Goal: Information Seeking & Learning: Learn about a topic

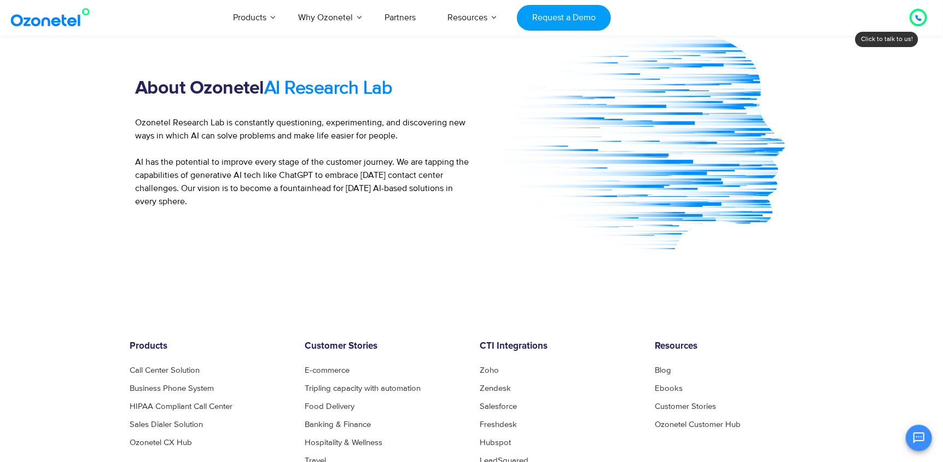
scroll to position [1904, 0]
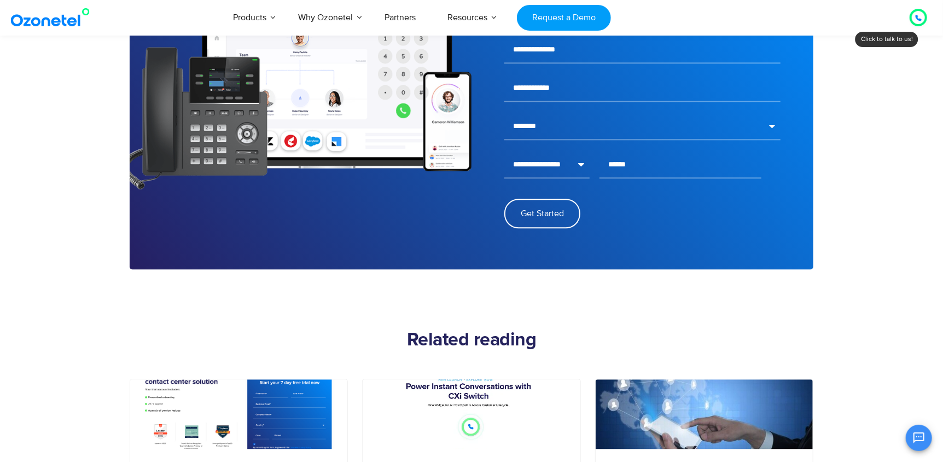
scroll to position [1445, 0]
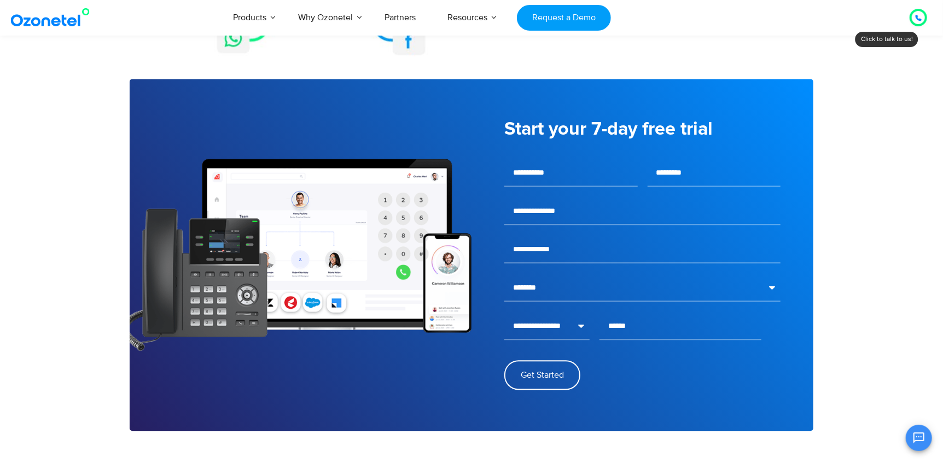
click at [65, 21] on img at bounding box center [52, 18] width 89 height 20
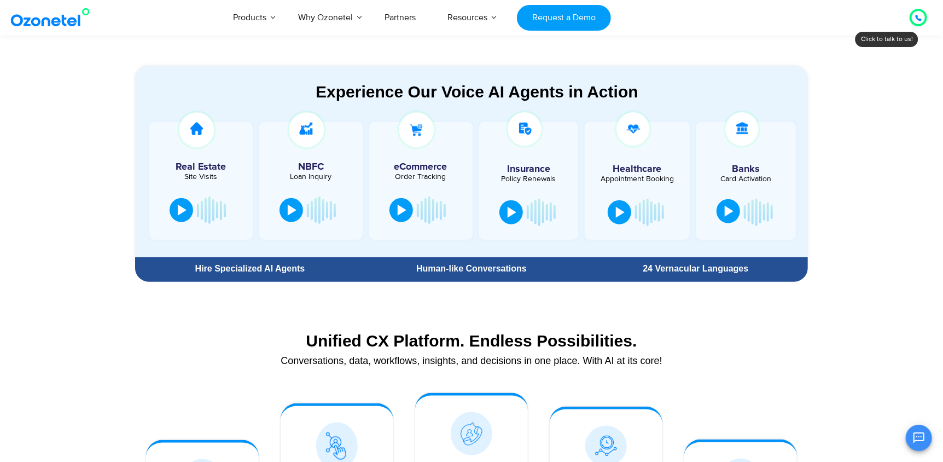
click at [730, 209] on div at bounding box center [729, 211] width 9 height 11
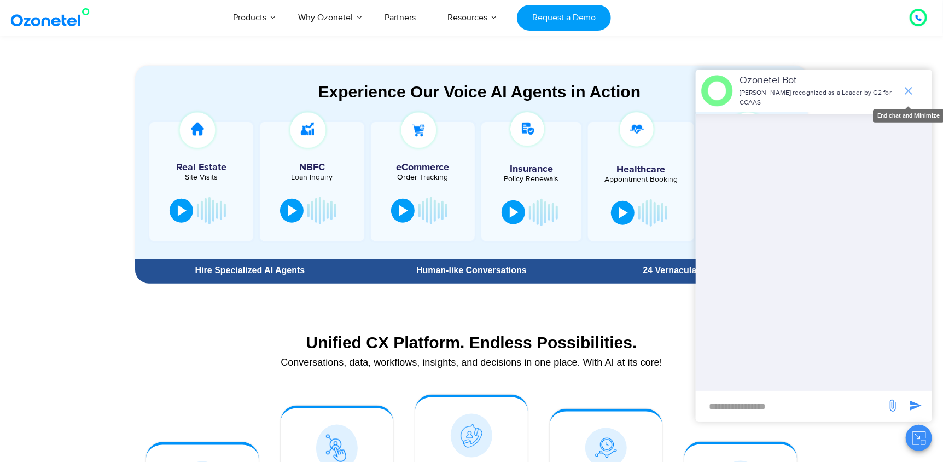
click at [907, 93] on icon "end chat or minimize" at bounding box center [909, 91] width 8 height 8
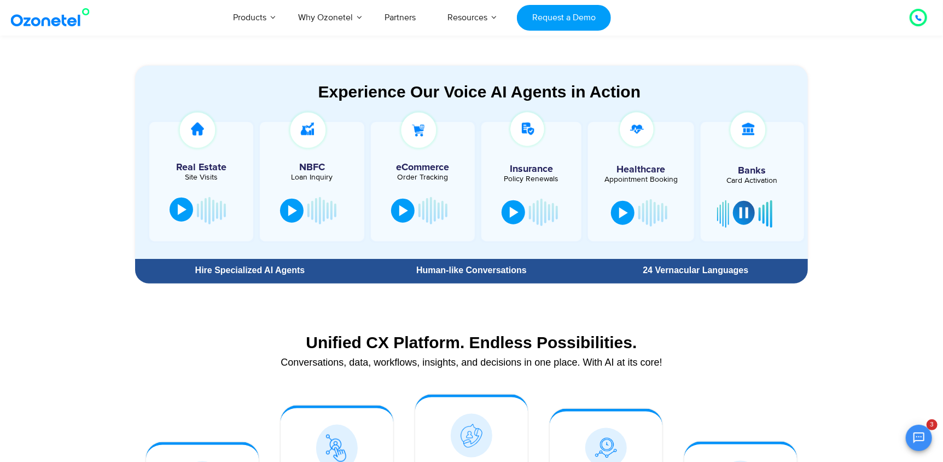
click at [180, 207] on div at bounding box center [182, 209] width 9 height 11
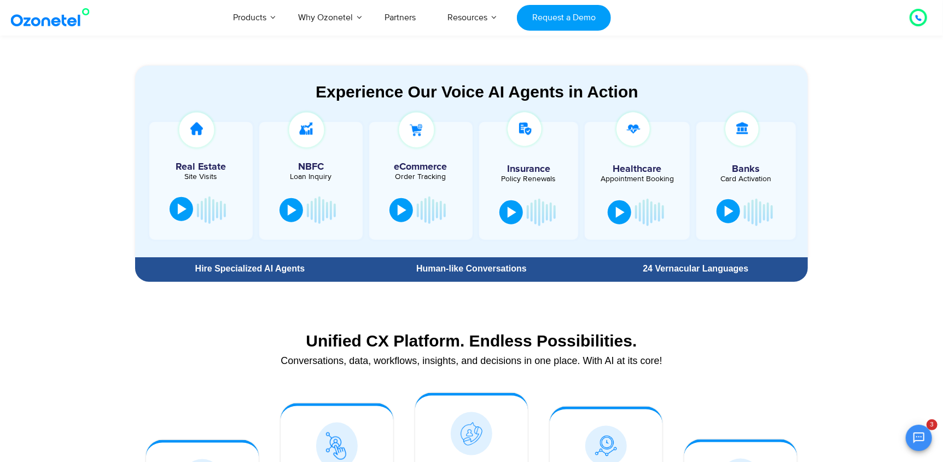
click at [177, 219] on button at bounding box center [182, 209] width 24 height 24
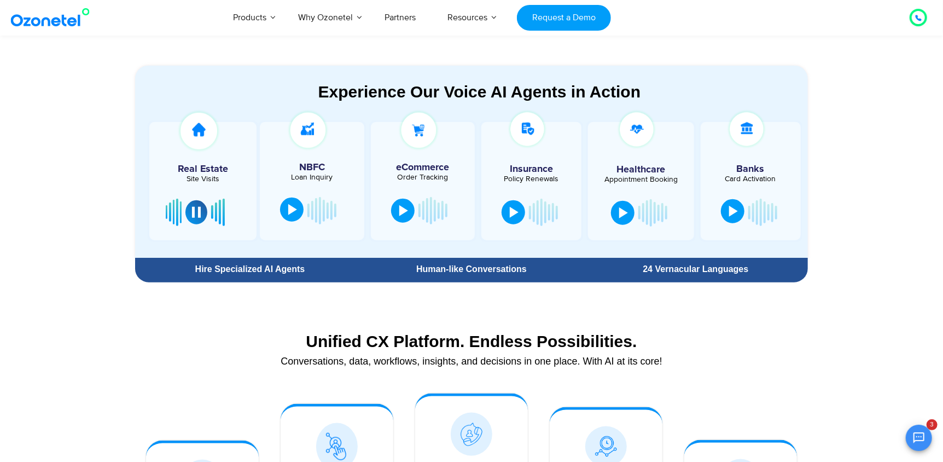
click at [291, 207] on div at bounding box center [292, 209] width 9 height 11
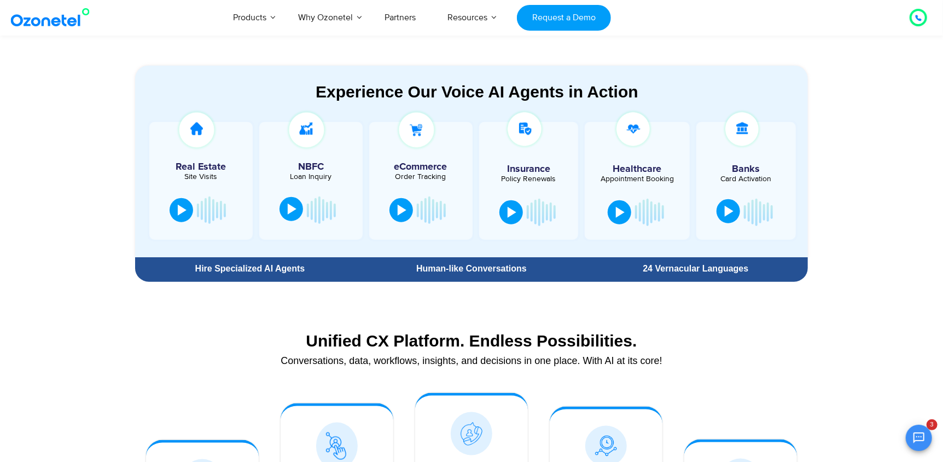
click at [294, 212] on div at bounding box center [292, 209] width 9 height 11
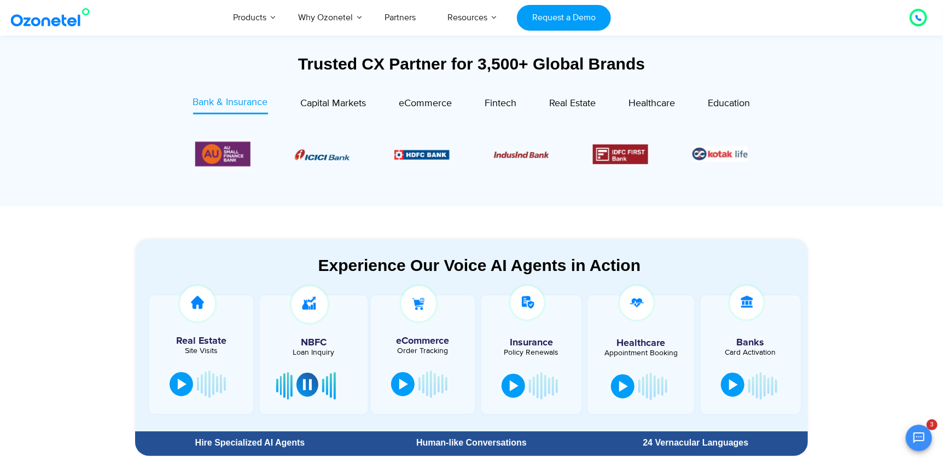
scroll to position [394, 0]
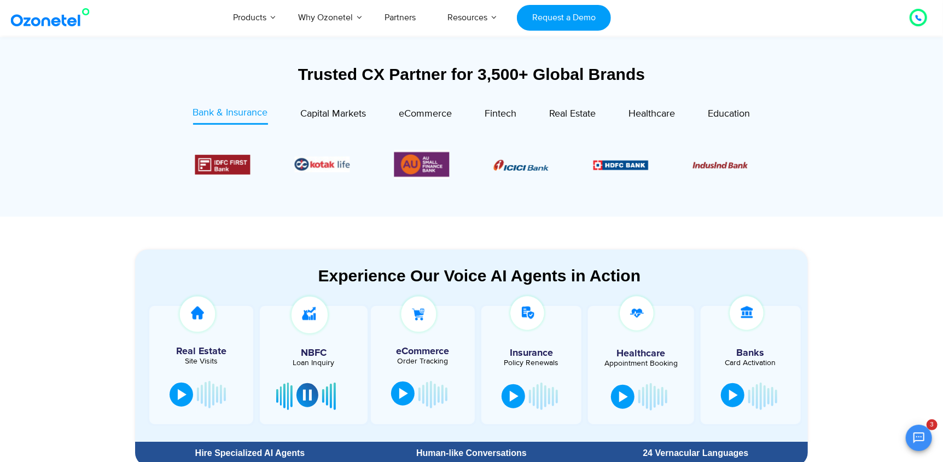
click at [400, 393] on div at bounding box center [403, 393] width 9 height 11
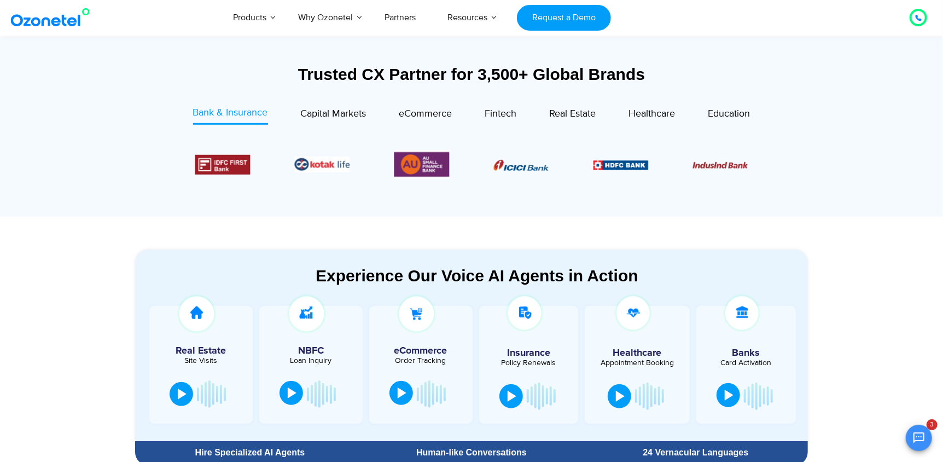
click at [400, 393] on div at bounding box center [402, 392] width 9 height 11
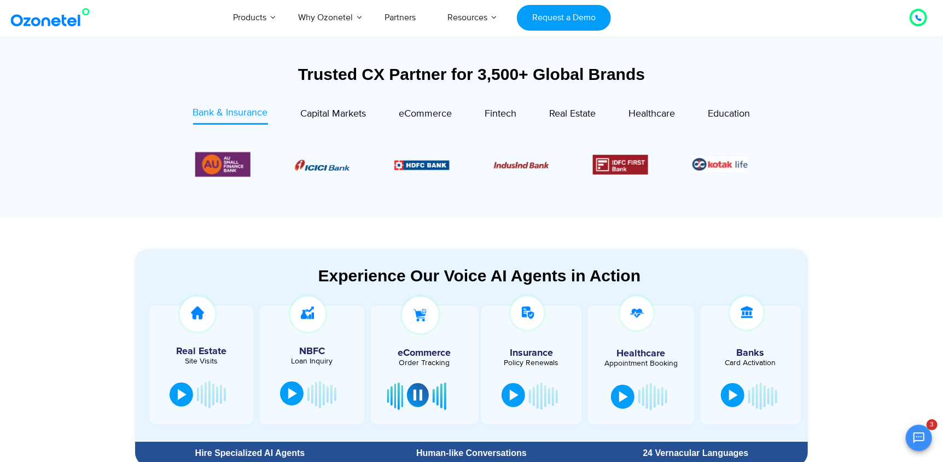
click at [515, 392] on div at bounding box center [514, 395] width 9 height 11
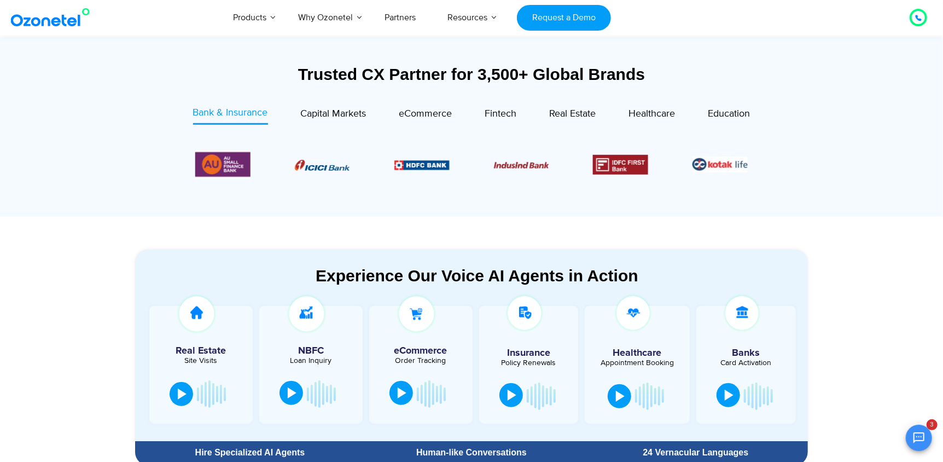
click at [509, 396] on div at bounding box center [512, 395] width 9 height 11
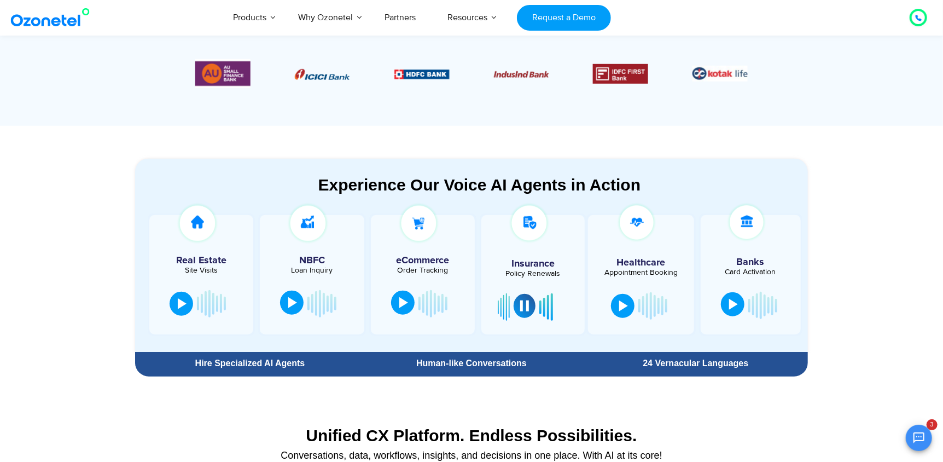
scroll to position [489, 0]
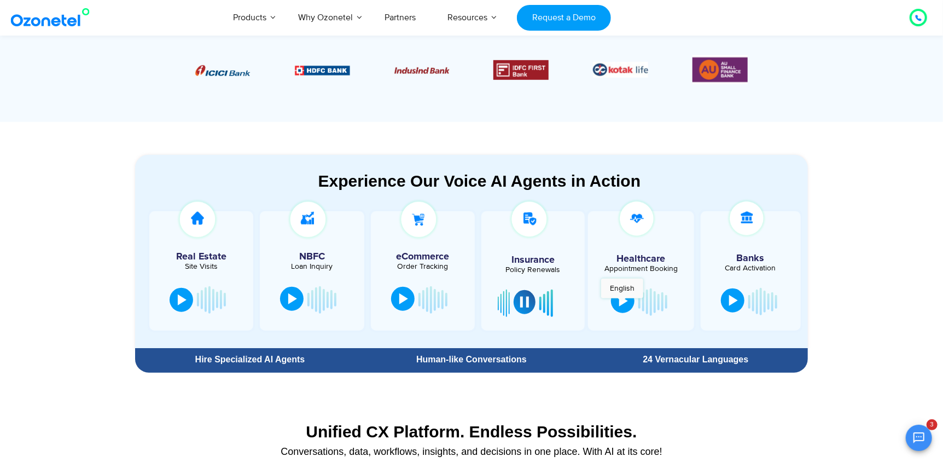
click at [622, 303] on div at bounding box center [623, 300] width 9 height 11
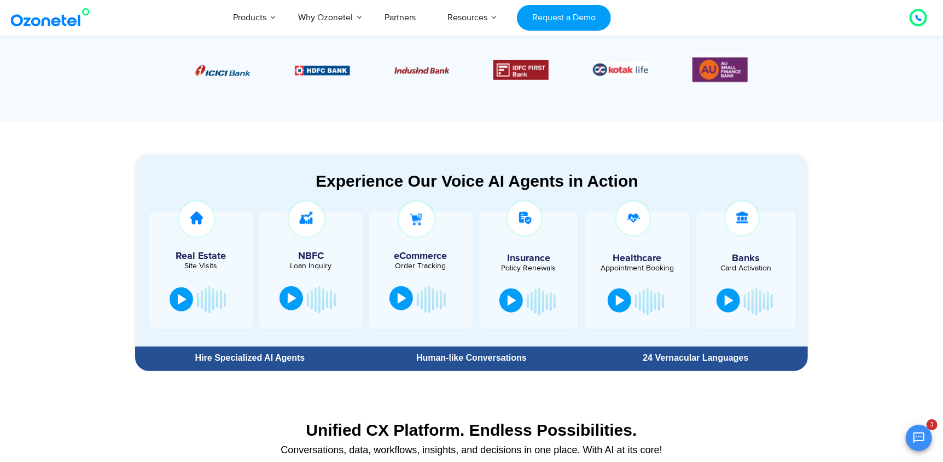
click at [622, 303] on div at bounding box center [620, 300] width 9 height 11
